Goal: Task Accomplishment & Management: Manage account settings

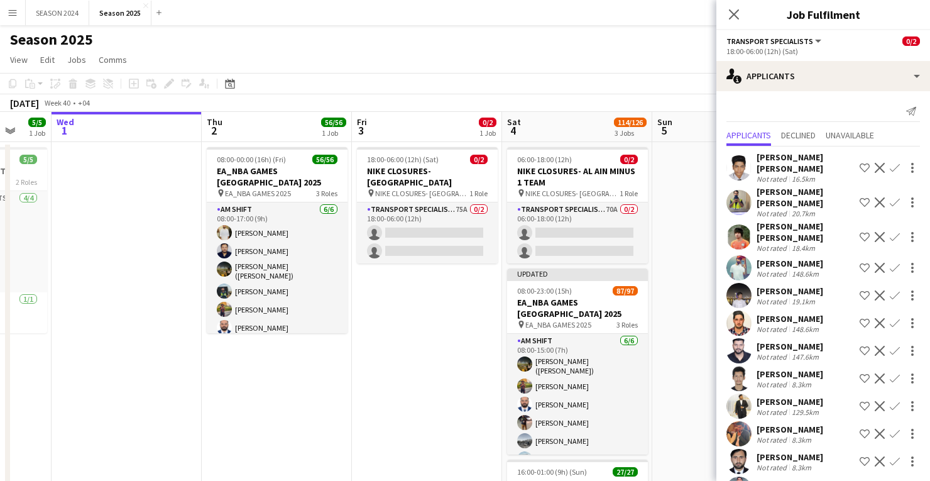
click at [738, 319] on app-user-avatar at bounding box center [738, 322] width 25 height 25
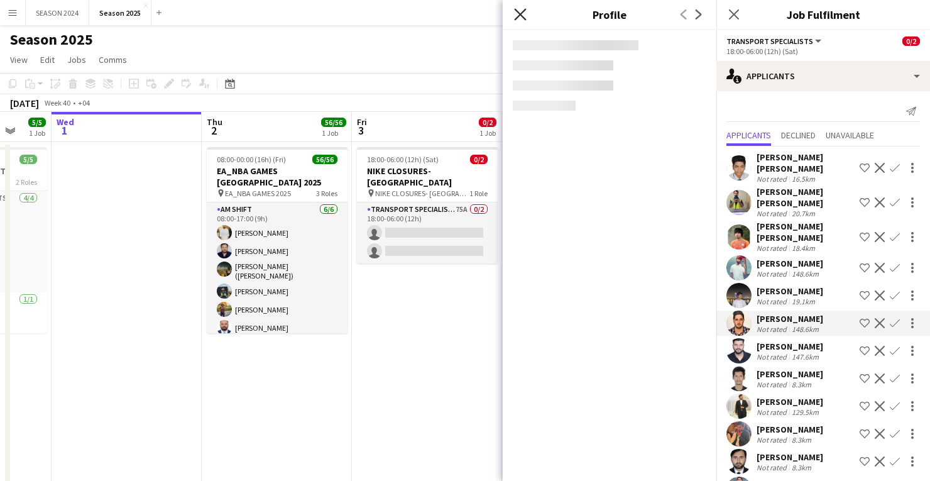
click at [518, 16] on icon at bounding box center [520, 14] width 12 height 12
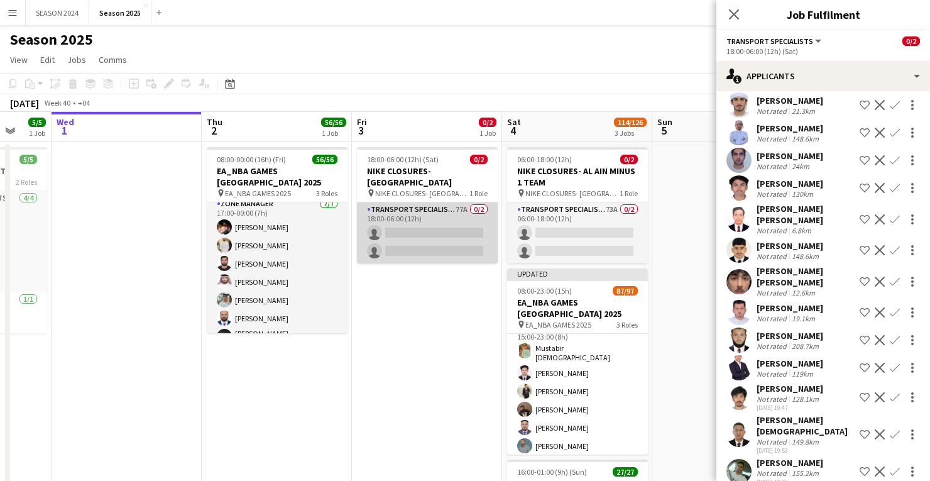
click at [406, 227] on app-card-role "Transport Specialists 77A 0/2 18:00-06:00 (12h) single-neutral-actions single-n…" at bounding box center [427, 232] width 141 height 61
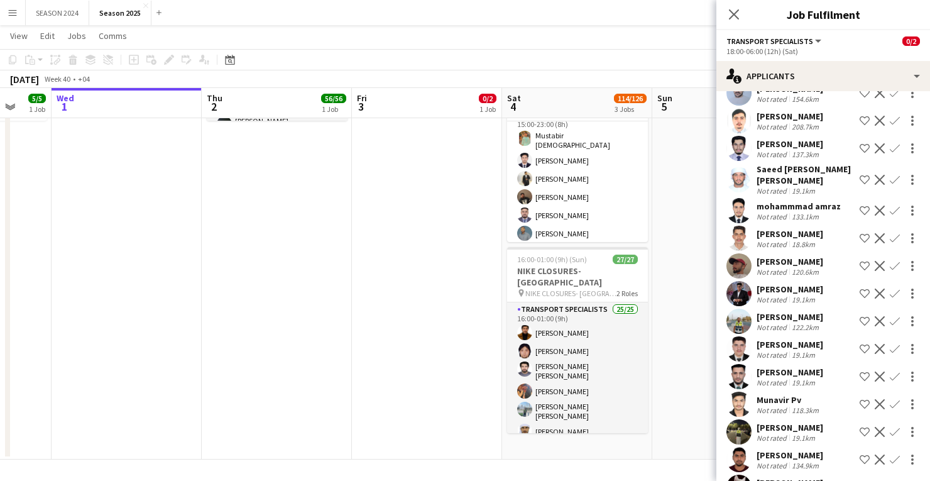
scroll to position [1353, 0]
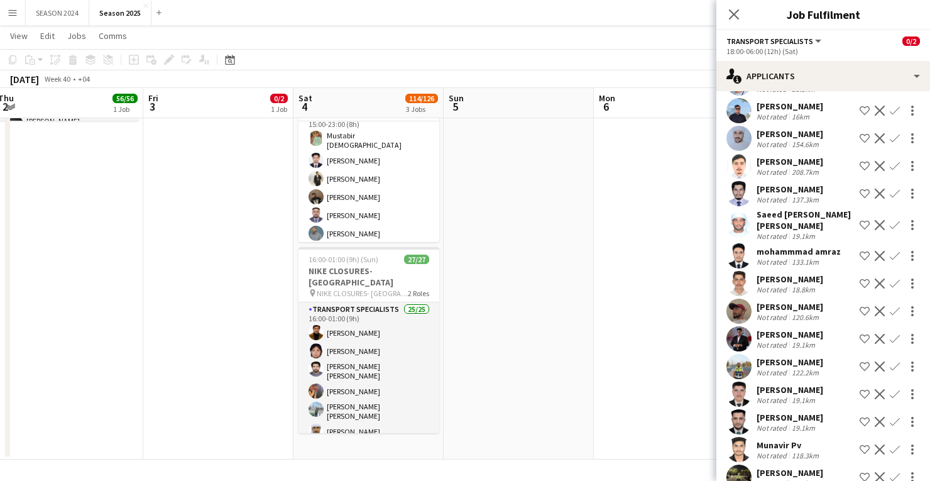
drag, startPoint x: 468, startPoint y: 243, endPoint x: 163, endPoint y: 261, distance: 304.7
click at [164, 261] on app-calendar-viewport "Sun 28 57/57 2 Jobs Mon 29 Tue 30 5/5 1 Job Wed 1 Thu 2 56/56 1 Job Fri 3 0/2 1…" at bounding box center [465, 148] width 930 height 621
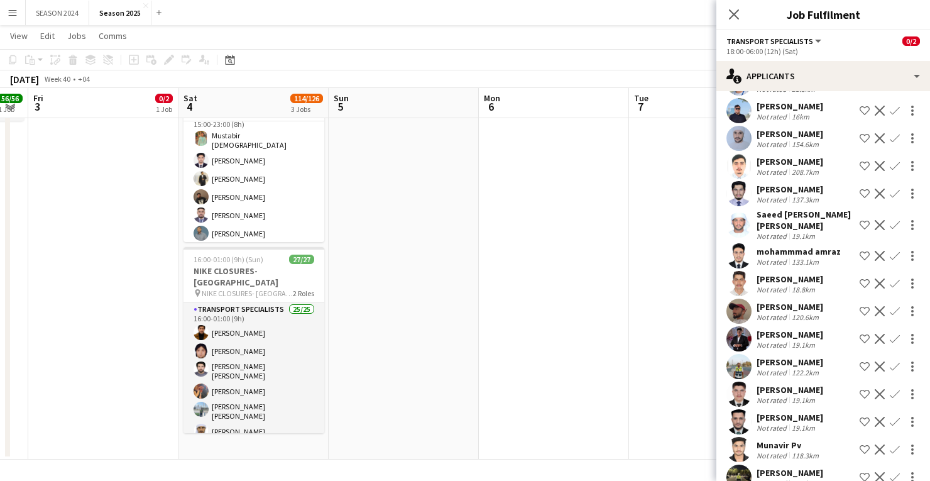
scroll to position [0, 367]
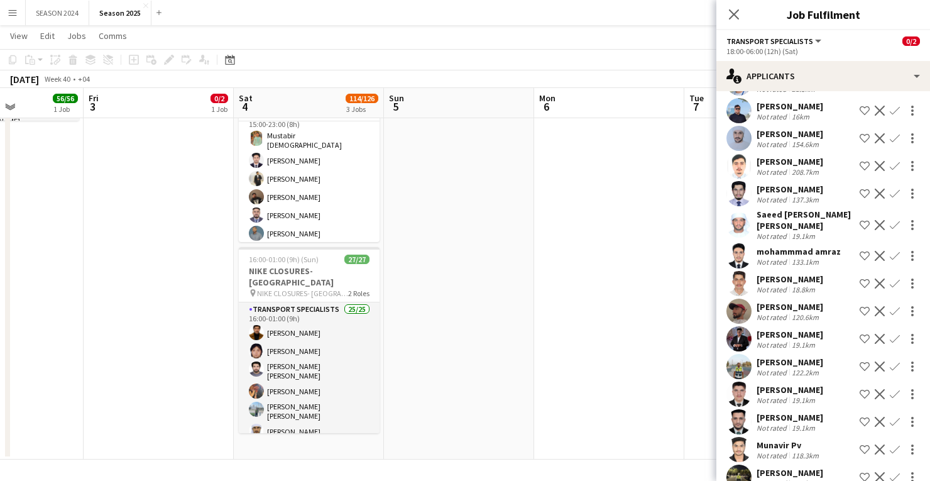
click at [457, 260] on app-calendar-viewport "Tue 30 5/5 1 Job Wed 1 Thu 2 56/56 1 Job Fri 3 0/2 1 Job Sat 4 114/126 3 Jobs S…" at bounding box center [465, 148] width 930 height 621
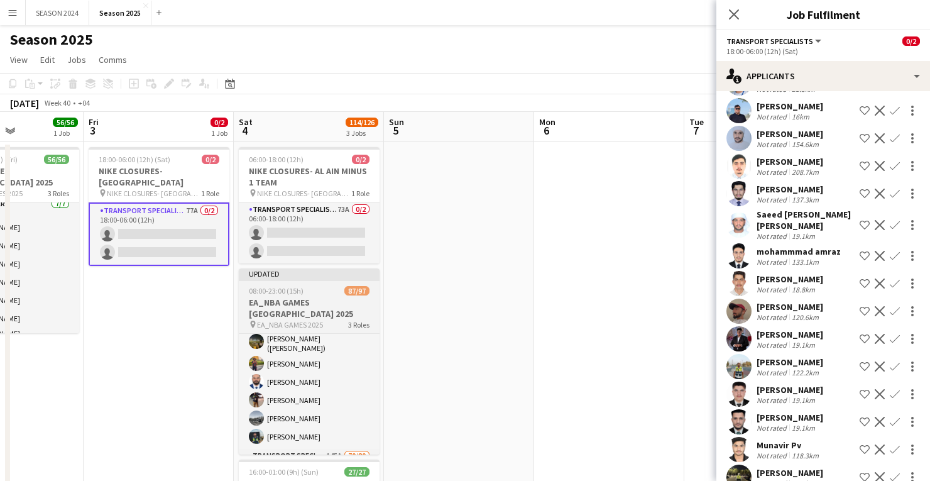
scroll to position [0, 0]
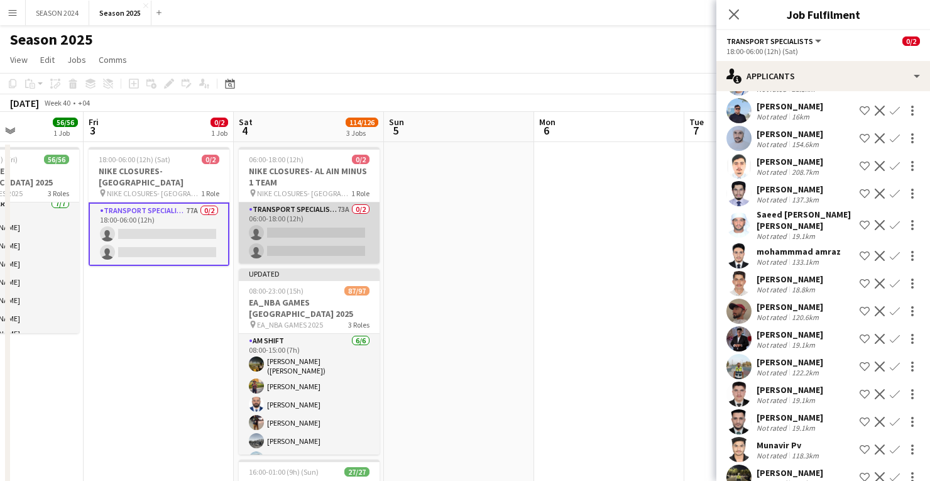
click at [332, 250] on app-card-role "Transport Specialists 73A 0/2 06:00-18:00 (12h) single-neutral-actions single-n…" at bounding box center [309, 232] width 141 height 61
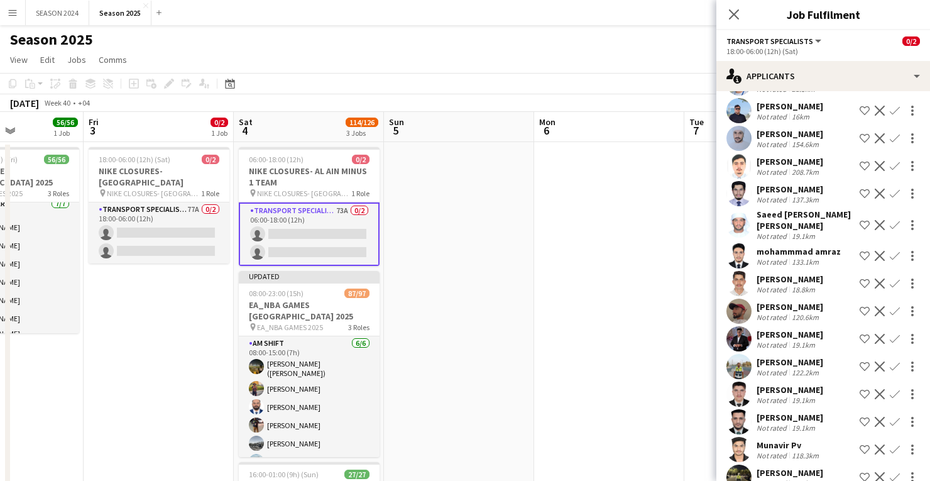
scroll to position [0, 373]
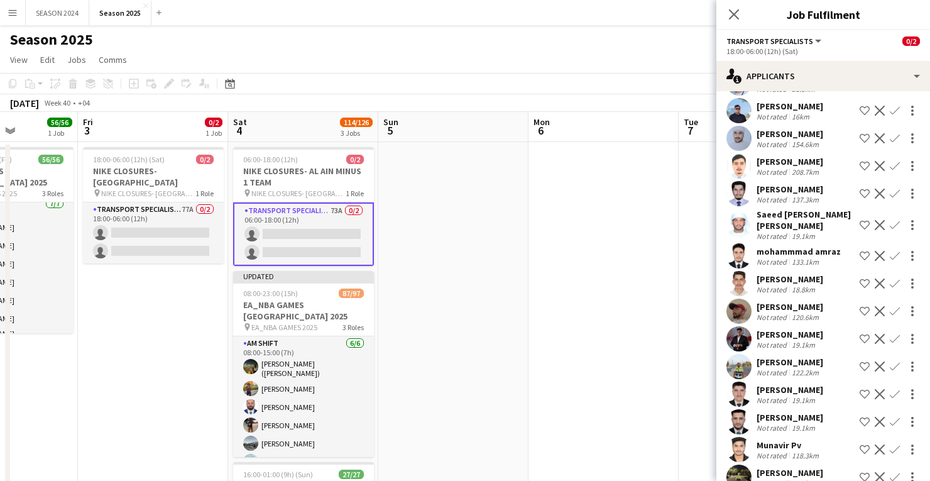
click at [192, 212] on app-calendar-viewport "Tue 30 5/5 1 Job Wed 1 Thu 2 56/56 1 Job Fri 3 0/2 1 Job Sat 4 114/126 3 Jobs S…" at bounding box center [465, 392] width 930 height 560
click at [320, 300] on h3 "EA_NBA GAMES [GEOGRAPHIC_DATA] 2025" at bounding box center [303, 310] width 141 height 23
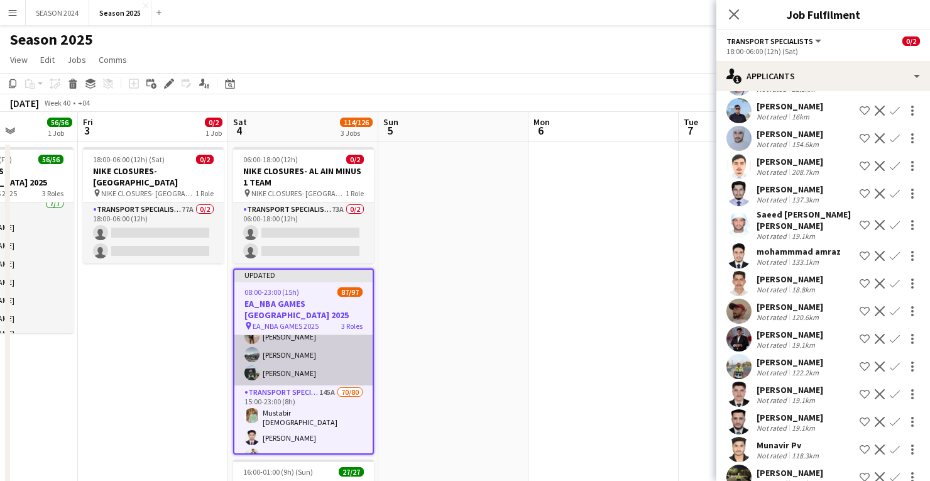
scroll to position [151, 0]
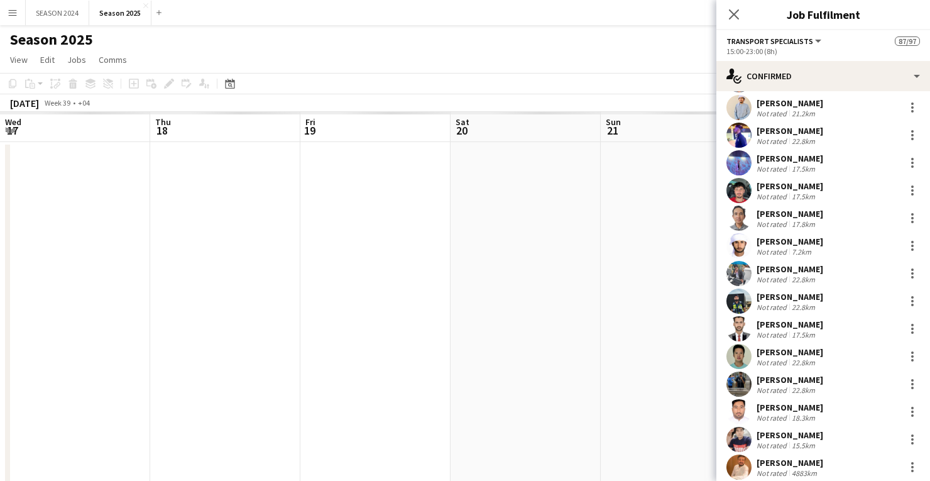
scroll to position [0, 0]
drag, startPoint x: 417, startPoint y: 317, endPoint x: 344, endPoint y: 315, distance: 72.3
click at [364, 316] on app-calendar-viewport "Tue 9 Wed 10 Thu 11 Fri 12 Sat 13 Sun 14 Mon 15 Tue 16 Wed 17 Thu 18 Fri 19 Sat…" at bounding box center [465, 392] width 930 height 560
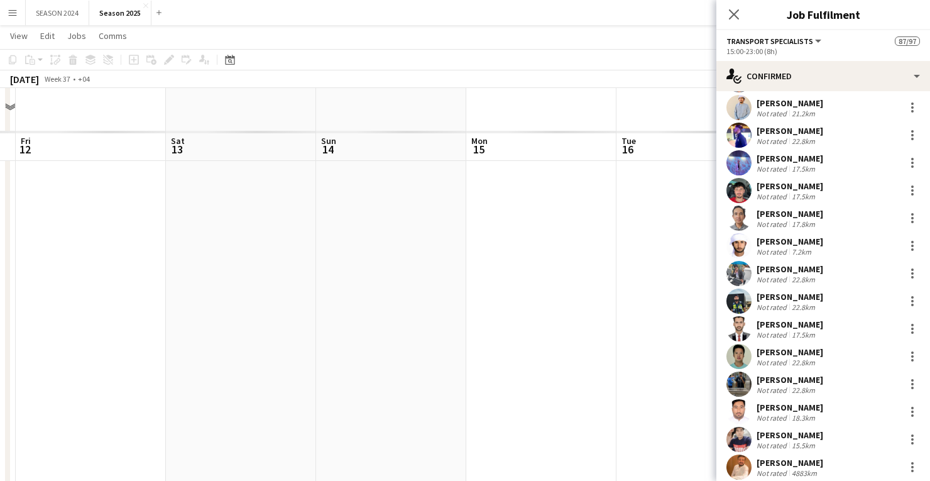
scroll to position [201, 0]
drag, startPoint x: 627, startPoint y: 240, endPoint x: 150, endPoint y: 284, distance: 479.0
click at [150, 284] on app-calendar-viewport "Tue 9 Wed 10 Thu 11 Fri 12 Sat 13 Sun 14 Mon 15 Tue 16 Wed 17 Thu 18 Fri 19 Sat…" at bounding box center [465, 158] width 930 height 621
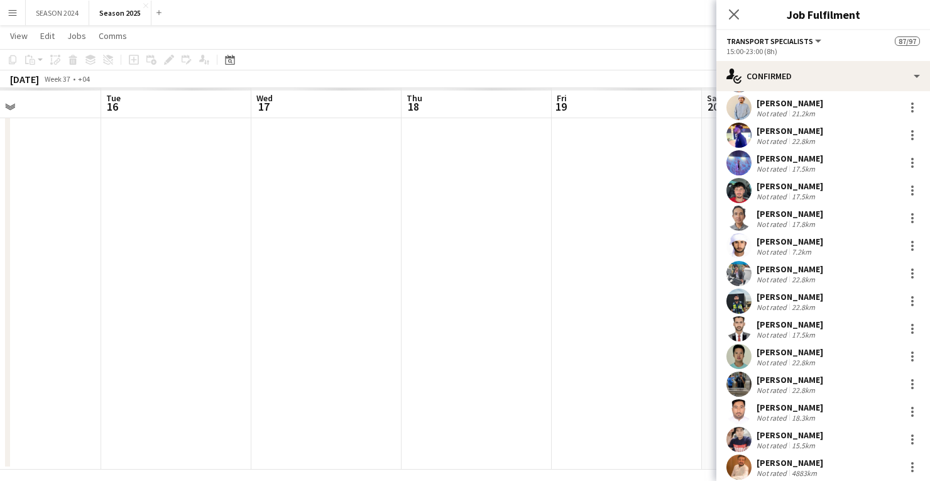
scroll to position [0, 474]
drag, startPoint x: 618, startPoint y: 266, endPoint x: 183, endPoint y: 268, distance: 434.8
click at [193, 271] on app-calendar-viewport "Sat 13 Sun 14 Mon 15 Tue 16 Wed 17 Thu 18 Fri 19 Sat 20 Sun 21 Mon 22 Tue 23 We…" at bounding box center [465, 158] width 930 height 621
click at [739, 19] on app-icon "Close pop-in" at bounding box center [733, 14] width 15 height 15
